Goal: Task Accomplishment & Management: Complete application form

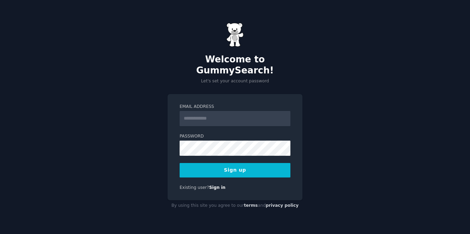
click at [201, 112] on input "Email Address" at bounding box center [235, 118] width 111 height 15
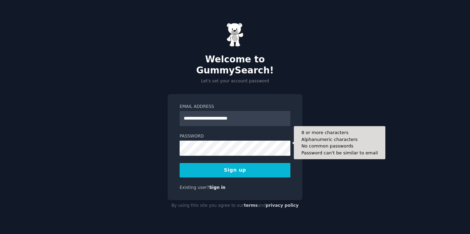
type input "**********"
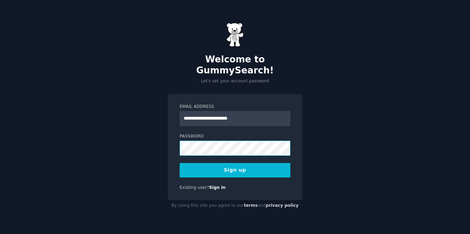
click at [168, 144] on div "**********" at bounding box center [235, 147] width 135 height 106
click at [220, 170] on button "Sign up" at bounding box center [235, 170] width 111 height 14
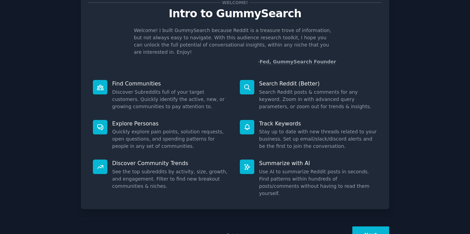
scroll to position [24, 0]
click at [359, 226] on button "Next" at bounding box center [370, 234] width 37 height 17
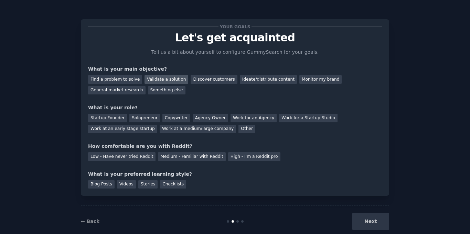
click at [153, 80] on div "Validate a solution" at bounding box center [167, 79] width 44 height 9
click at [146, 86] on div "General market research" at bounding box center [116, 90] width 57 height 9
click at [163, 77] on div "Validate a solution" at bounding box center [167, 79] width 44 height 9
click at [234, 119] on div "Work for an Agency" at bounding box center [254, 118] width 46 height 9
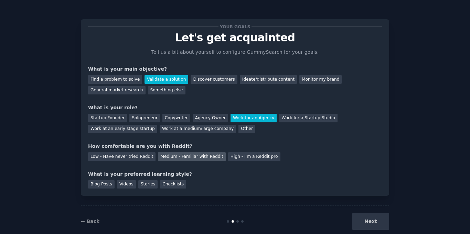
click at [163, 156] on div "Medium - Familiar with Reddit" at bounding box center [191, 156] width 67 height 9
click at [138, 182] on div "Stories" at bounding box center [147, 184] width 19 height 9
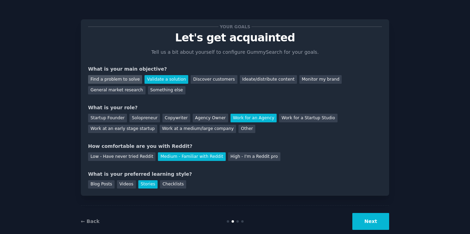
click at [115, 79] on div "Find a problem to solve" at bounding box center [115, 79] width 54 height 9
click at [370, 225] on button "Next" at bounding box center [370, 221] width 37 height 17
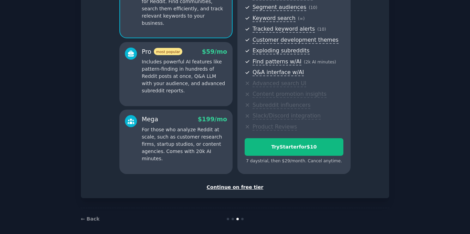
scroll to position [88, 0]
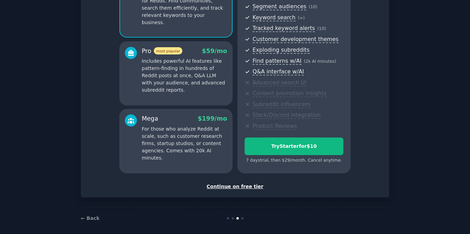
click at [237, 187] on div "Continue on free tier" at bounding box center [235, 186] width 294 height 7
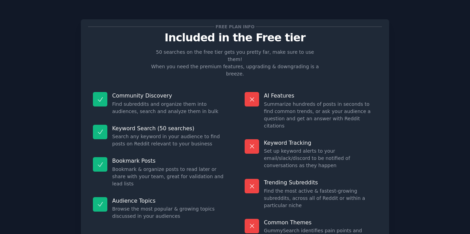
scroll to position [34, 0]
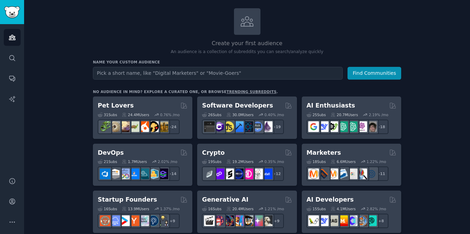
scroll to position [31, 0]
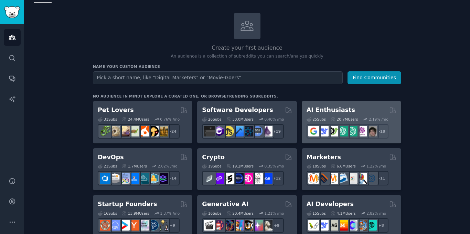
click at [313, 117] on div "25 Sub s" at bounding box center [316, 119] width 19 height 5
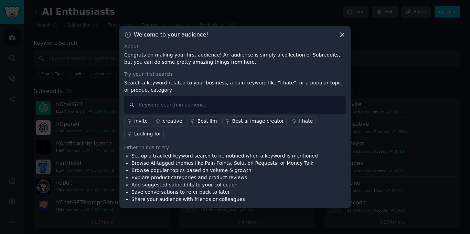
click at [339, 38] on icon at bounding box center [342, 34] width 7 height 7
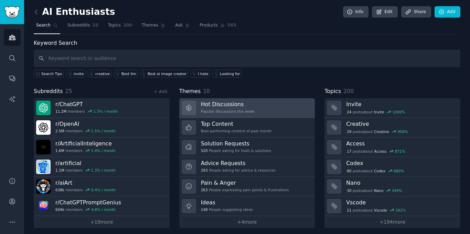
click at [210, 104] on h3 "Hot Discussions" at bounding box center [228, 103] width 54 height 7
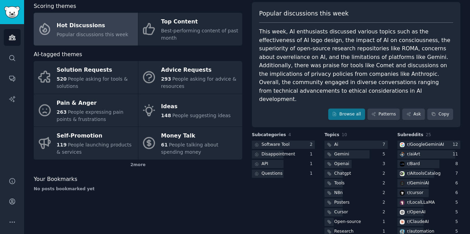
scroll to position [39, 0]
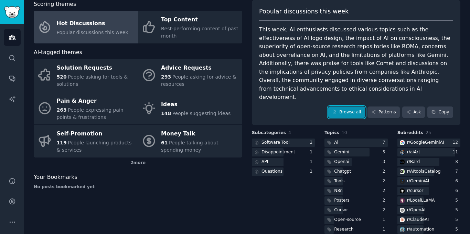
click at [346, 106] on link "Browse all" at bounding box center [346, 112] width 37 height 12
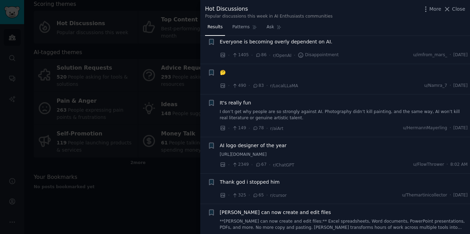
scroll to position [277, 0]
click at [176, 196] on div at bounding box center [235, 117] width 470 height 234
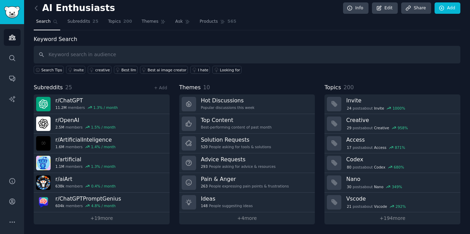
scroll to position [4, 0]
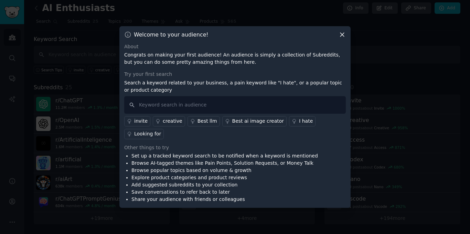
click at [344, 36] on icon at bounding box center [342, 35] width 4 height 4
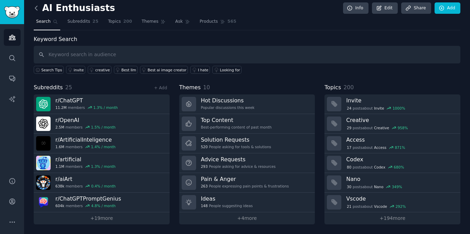
click at [38, 6] on icon at bounding box center [36, 7] width 7 height 7
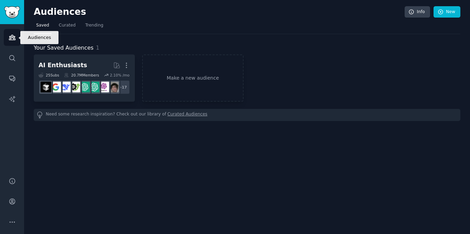
click at [11, 39] on icon "Sidebar" at bounding box center [12, 37] width 7 height 7
click at [44, 12] on h2 "Audiences" at bounding box center [219, 12] width 371 height 11
click at [0, 15] on link "Sidebar" at bounding box center [12, 12] width 24 height 24
click at [9, 13] on img "Sidebar" at bounding box center [12, 12] width 16 height 12
click at [9, 35] on icon "Sidebar" at bounding box center [12, 37] width 7 height 7
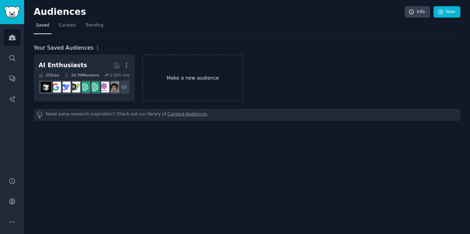
click at [175, 75] on link "Make a new audience" at bounding box center [192, 77] width 101 height 47
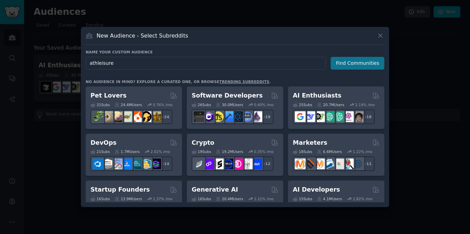
type input "athleisure"
click at [339, 62] on button "Find Communities" at bounding box center [358, 63] width 54 height 13
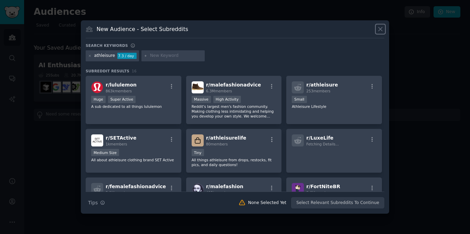
click at [381, 29] on icon at bounding box center [381, 30] width 4 height 4
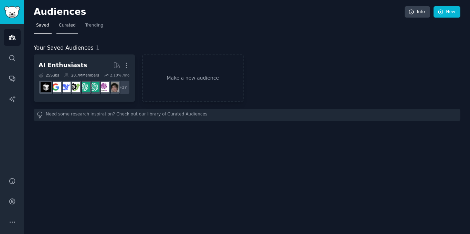
click at [67, 22] on link "Curated" at bounding box center [67, 27] width 22 height 14
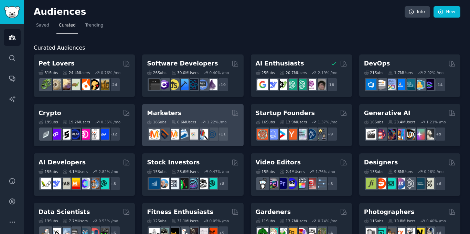
click at [183, 109] on div "Marketers" at bounding box center [193, 113] width 92 height 9
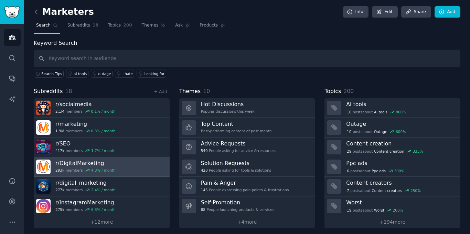
scroll to position [4, 0]
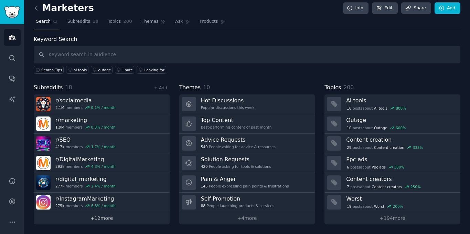
click at [91, 219] on link "+ 12 more" at bounding box center [102, 218] width 136 height 12
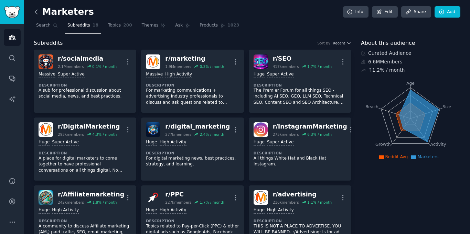
click at [36, 12] on icon at bounding box center [36, 11] width 7 height 7
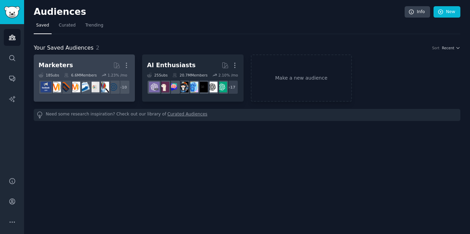
click at [96, 65] on h2 "Marketers More" at bounding box center [85, 65] width 92 height 12
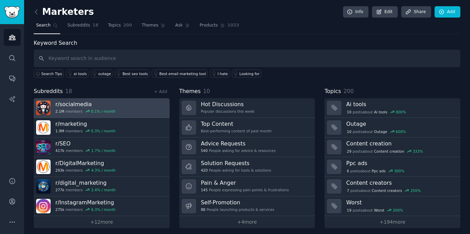
scroll to position [4, 0]
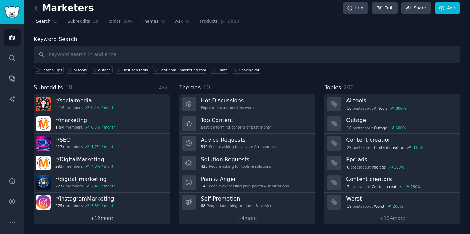
click at [80, 218] on link "+ 12 more" at bounding box center [102, 218] width 136 height 12
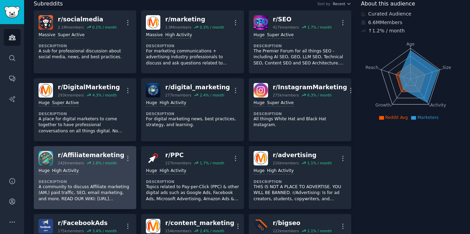
scroll to position [40, 0]
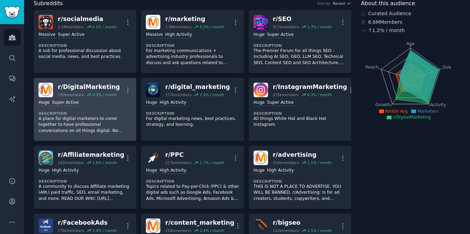
click at [91, 131] on p "A place for digital marketers to come together to have professional conversatio…" at bounding box center [85, 125] width 93 height 18
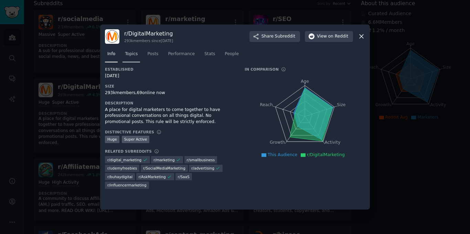
click at [133, 57] on span "Topics" at bounding box center [131, 54] width 13 height 6
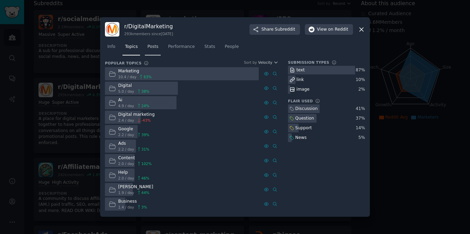
click at [150, 48] on span "Posts" at bounding box center [152, 47] width 11 height 6
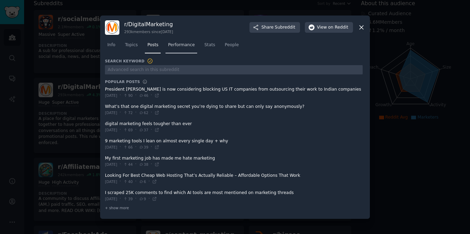
click at [168, 45] on span "Performance" at bounding box center [181, 45] width 27 height 6
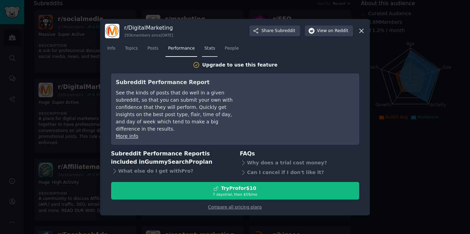
click at [210, 53] on link "Stats" at bounding box center [209, 50] width 15 height 14
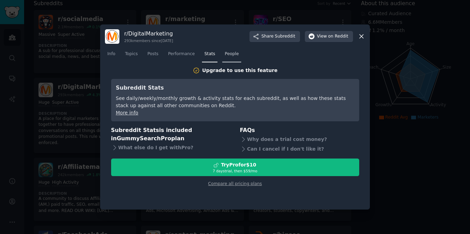
click at [225, 55] on span "People" at bounding box center [232, 54] width 14 height 6
click at [110, 54] on span "Info" at bounding box center [111, 54] width 8 height 6
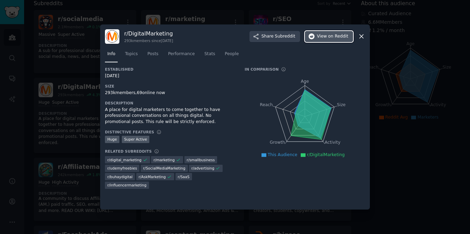
click at [322, 38] on span "View on Reddit" at bounding box center [332, 36] width 31 height 6
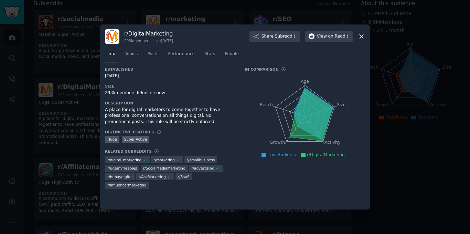
click at [362, 40] on icon at bounding box center [361, 36] width 7 height 7
